Goal: Check status

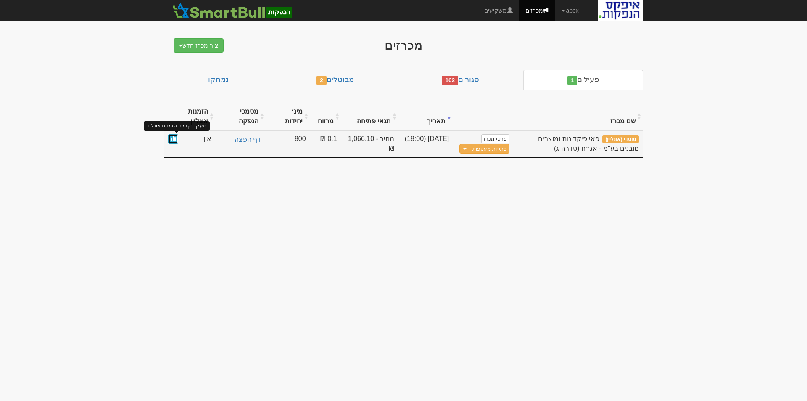
click at [171, 136] on span at bounding box center [173, 137] width 5 height 5
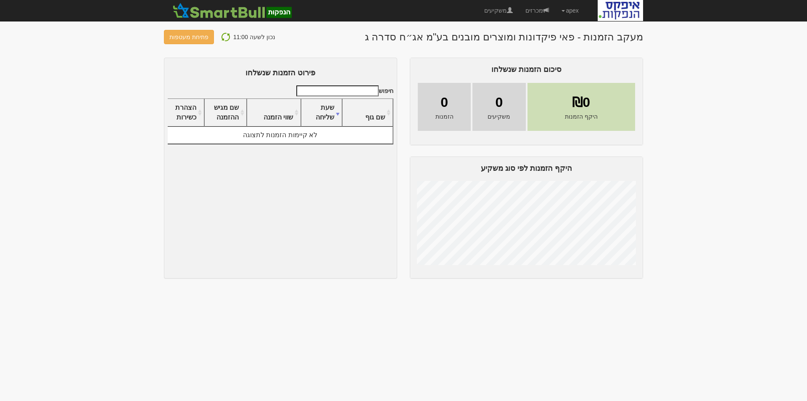
click at [224, 34] on img at bounding box center [226, 37] width 10 height 10
